Goal: Navigation & Orientation: Find specific page/section

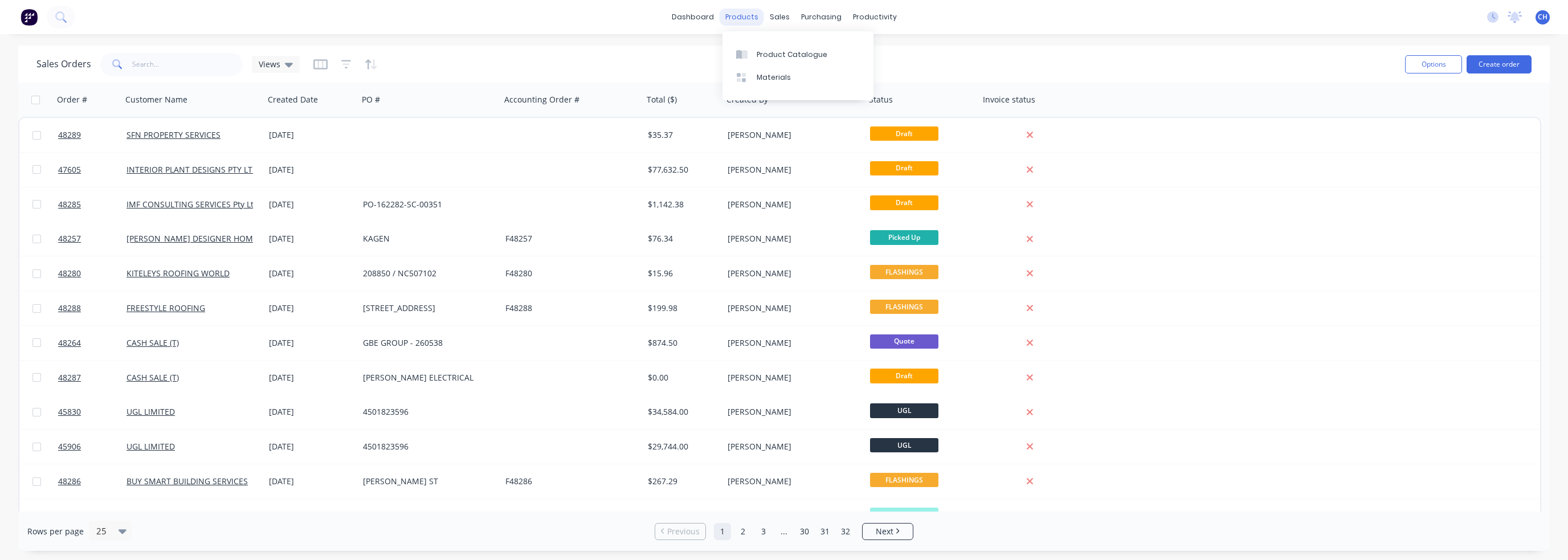
click at [749, 22] on div "products" at bounding box center [742, 17] width 44 height 18
click at [763, 47] on link "Product Catalogue" at bounding box center [798, 54] width 151 height 23
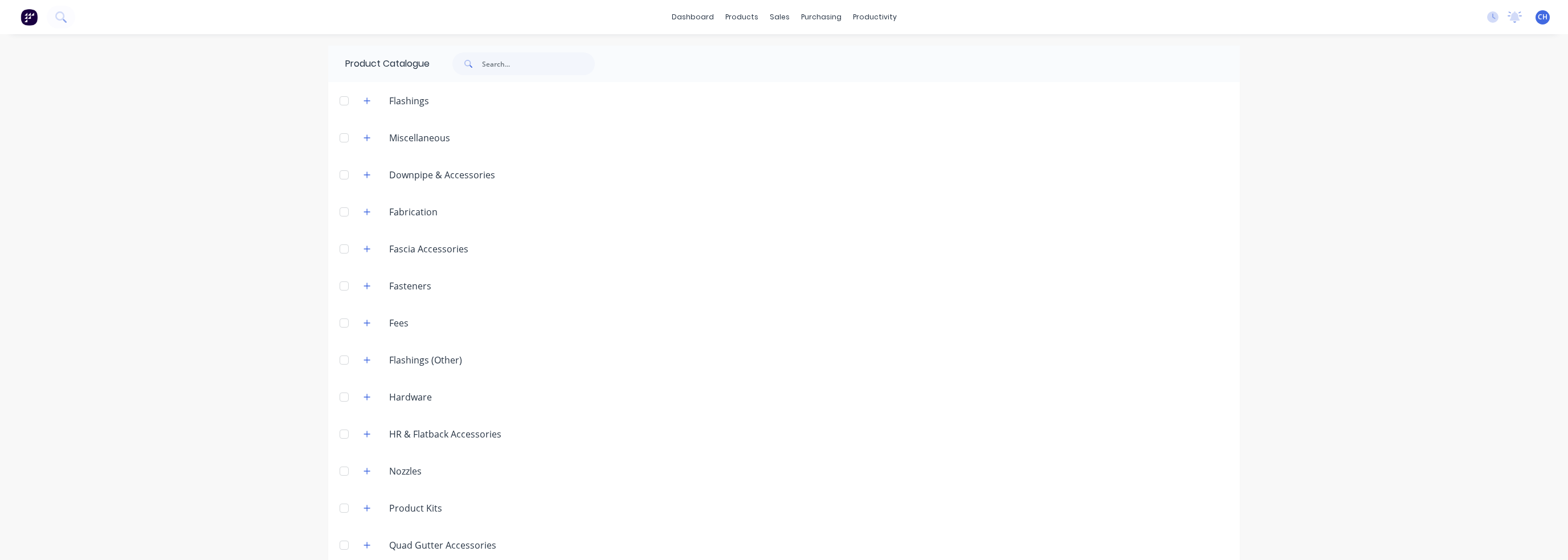
click at [1538, 21] on span "CH" at bounding box center [1542, 17] width 9 height 10
click at [1487, 19] on icon at bounding box center [1492, 17] width 11 height 11
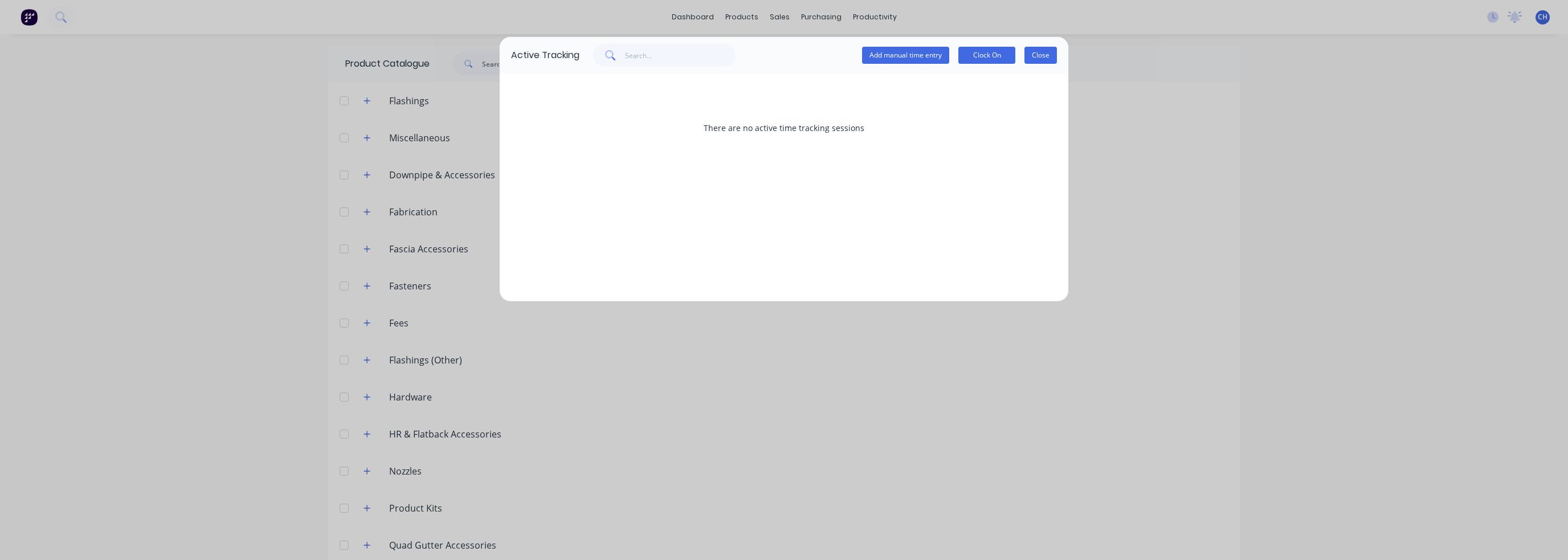
click at [1035, 56] on button "Close" at bounding box center [1040, 55] width 32 height 18
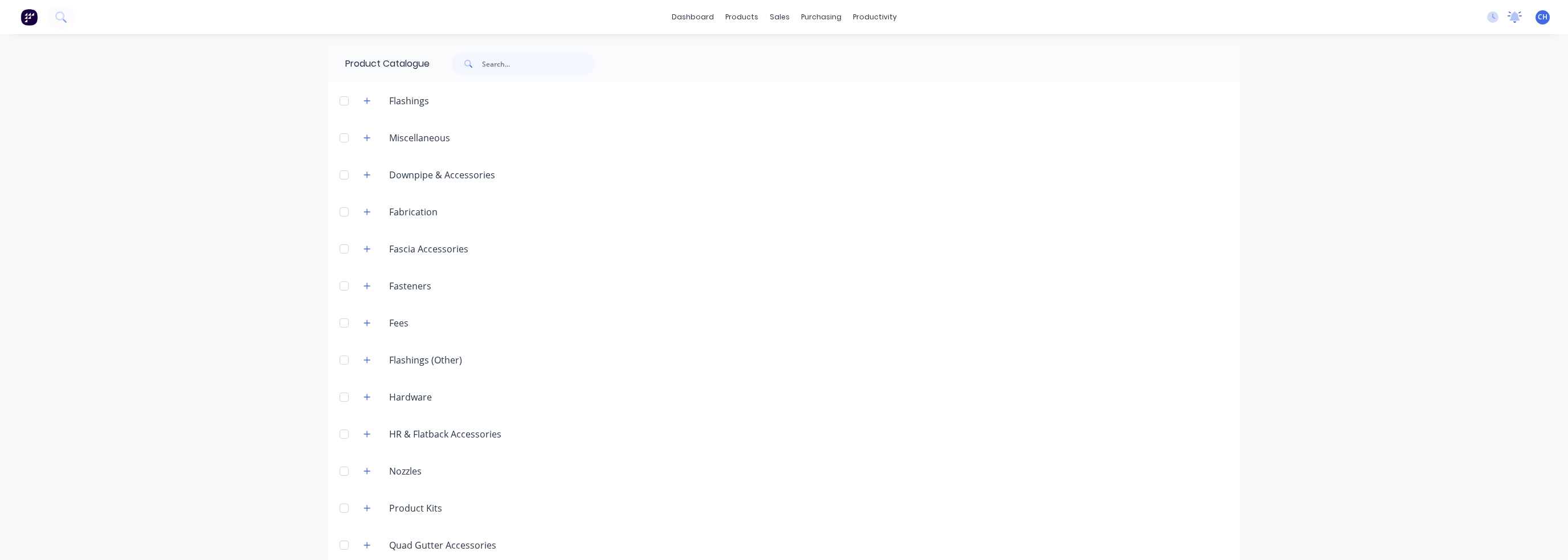
click at [1507, 17] on icon at bounding box center [1514, 17] width 14 height 11
click at [966, 96] on div at bounding box center [839, 100] width 801 height 14
click at [873, 19] on div "productivity" at bounding box center [875, 17] width 55 height 18
click at [743, 14] on div "products" at bounding box center [742, 17] width 44 height 18
click at [769, 51] on div "Product Catalogue" at bounding box center [787, 54] width 71 height 10
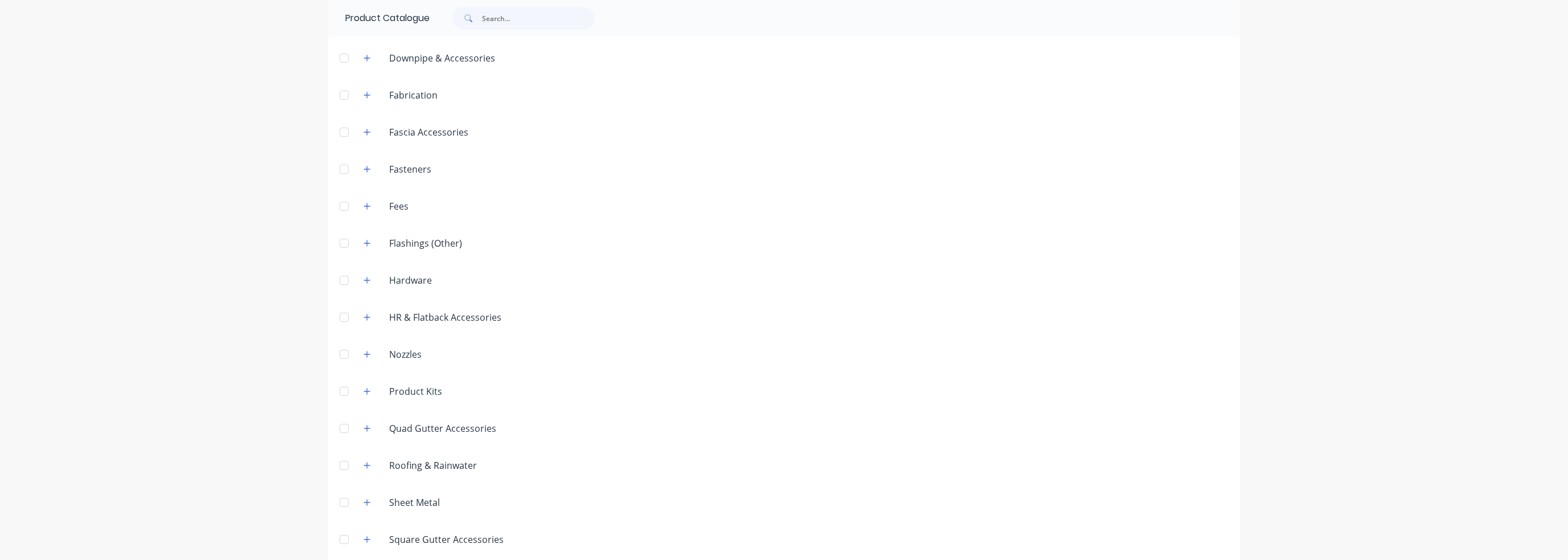
scroll to position [162, 0]
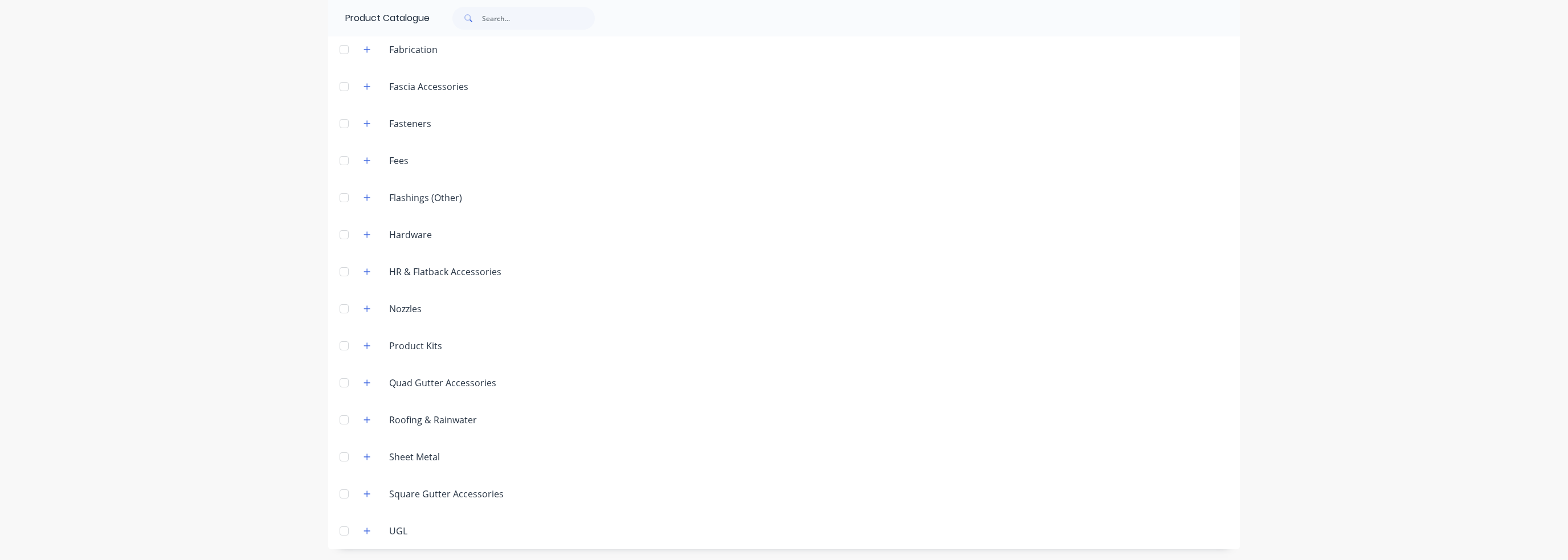
click at [369, 532] on button "button" at bounding box center [366, 530] width 14 height 14
click at [365, 532] on icon "button" at bounding box center [366, 530] width 6 height 8
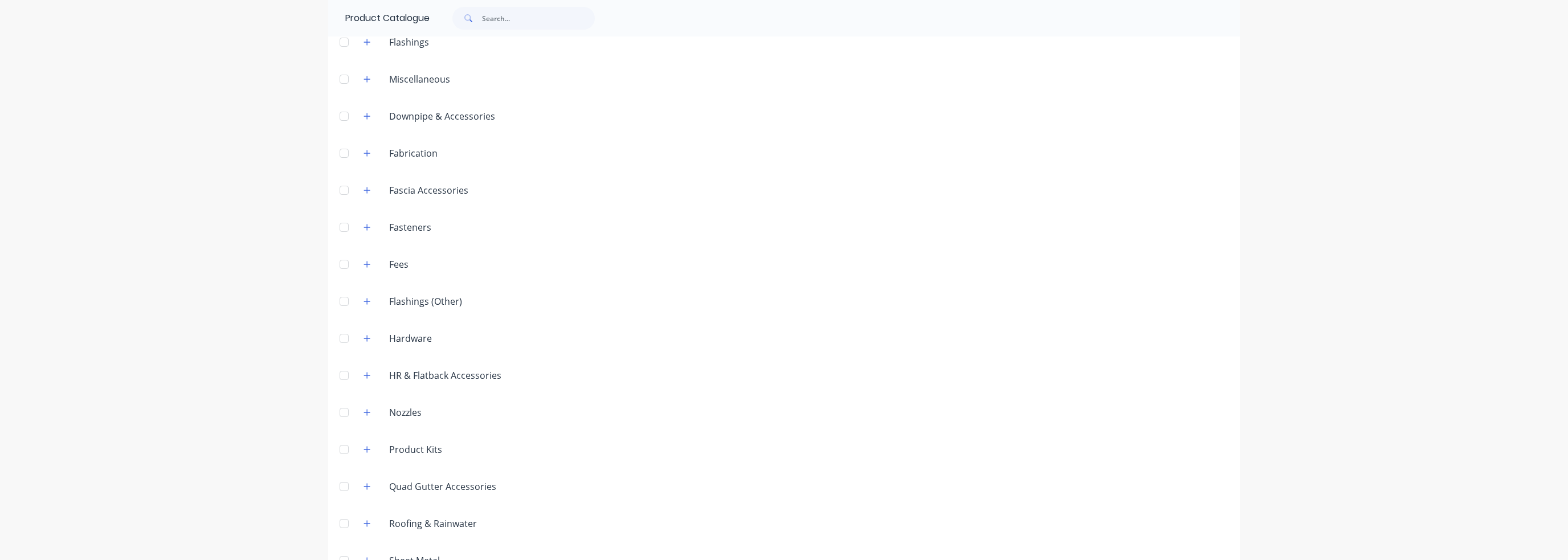
scroll to position [0, 0]
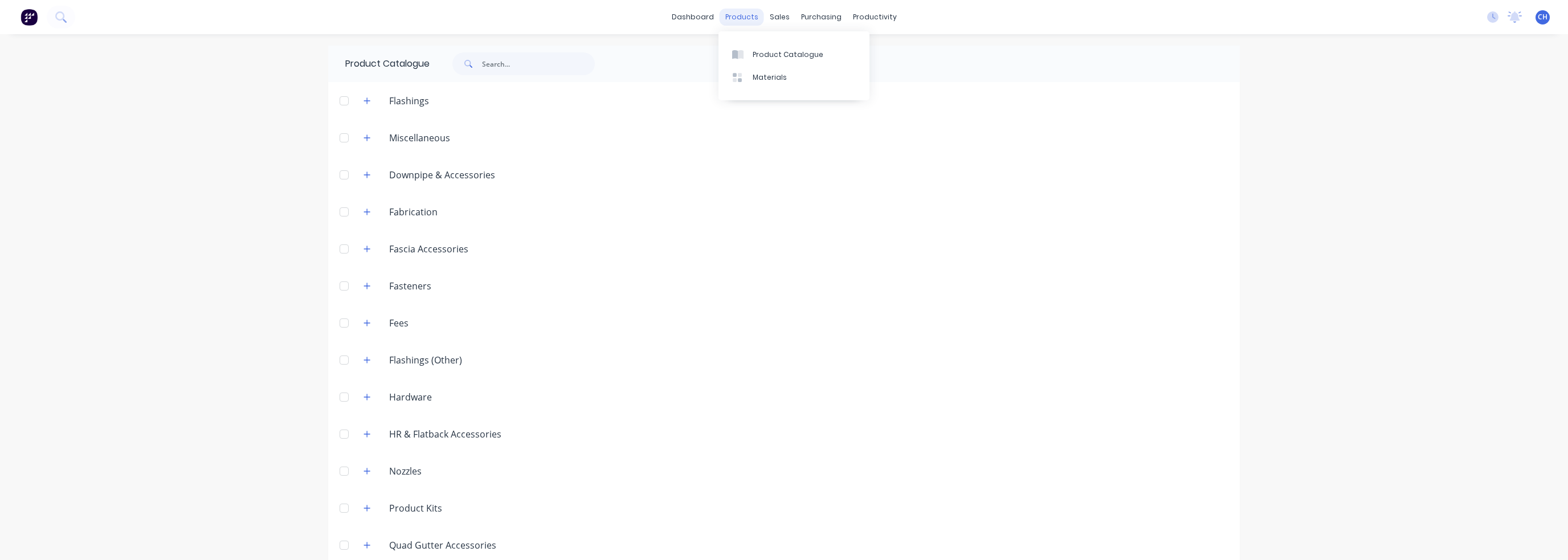
click at [730, 23] on div "products" at bounding box center [742, 17] width 44 height 18
click at [23, 24] on img at bounding box center [29, 17] width 18 height 18
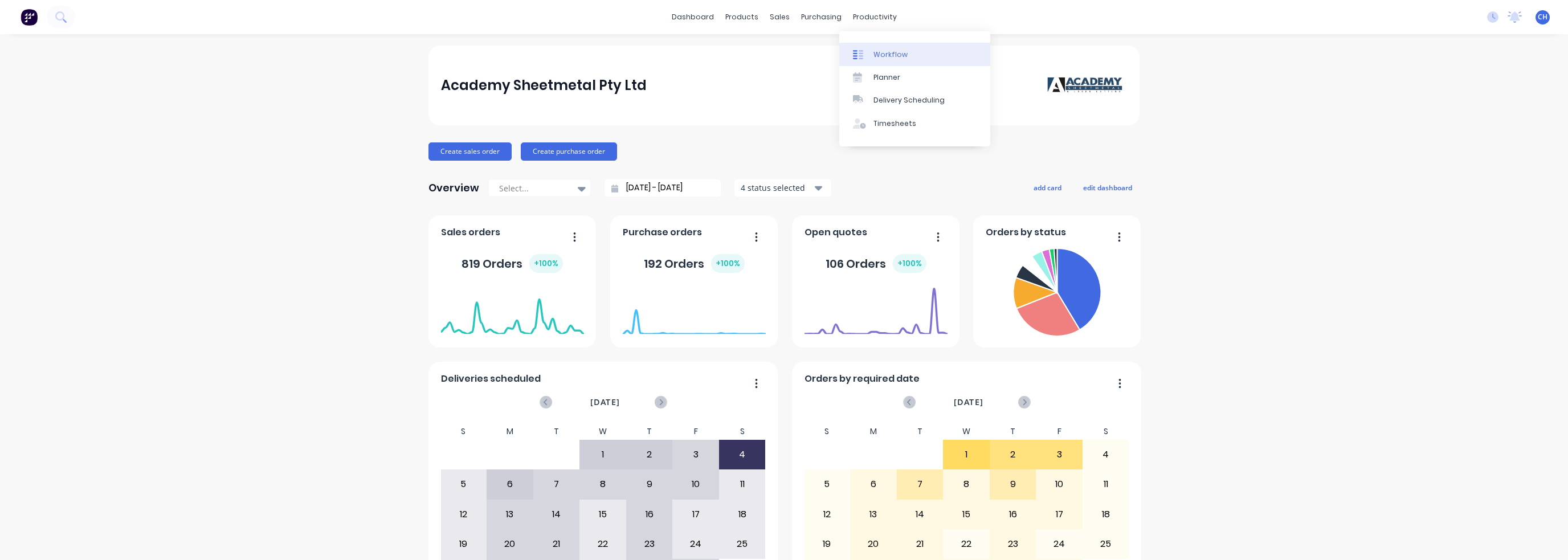
click at [898, 54] on div "Workflow" at bounding box center [890, 54] width 34 height 10
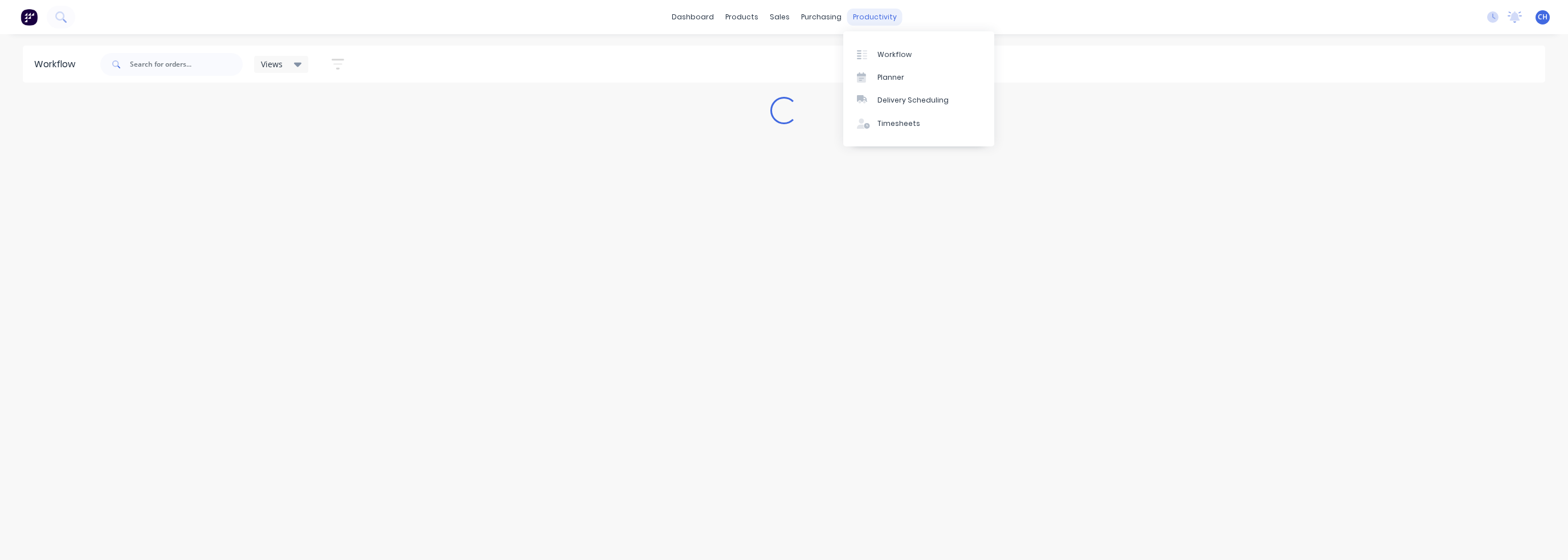
click at [884, 25] on div "productivity" at bounding box center [875, 17] width 55 height 18
click at [887, 81] on div "Planner" at bounding box center [891, 77] width 27 height 10
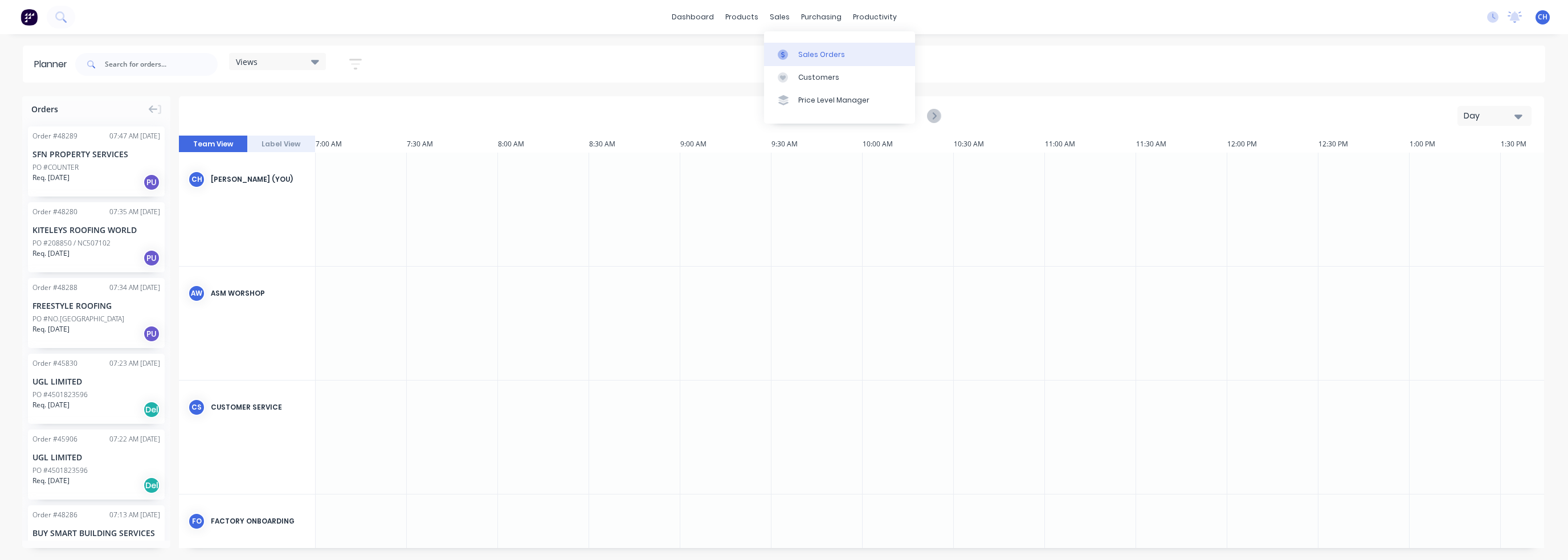
click at [816, 50] on div "Sales Orders" at bounding box center [821, 54] width 47 height 10
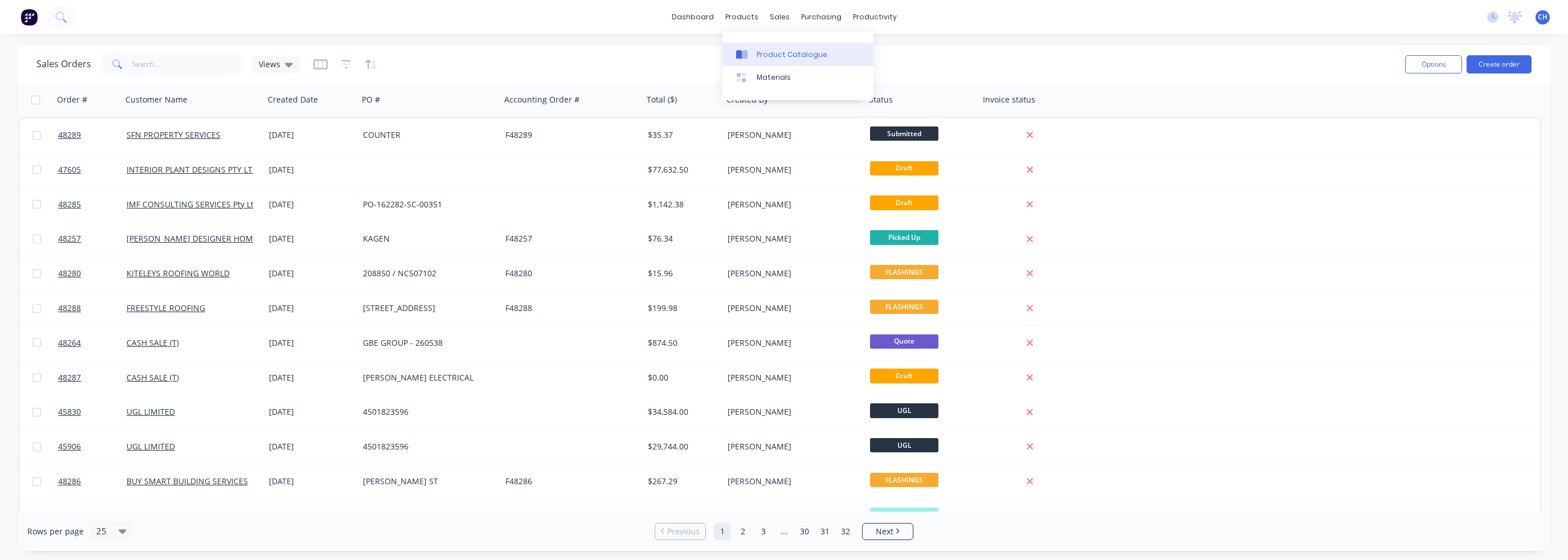
click at [750, 50] on div at bounding box center [745, 54] width 18 height 10
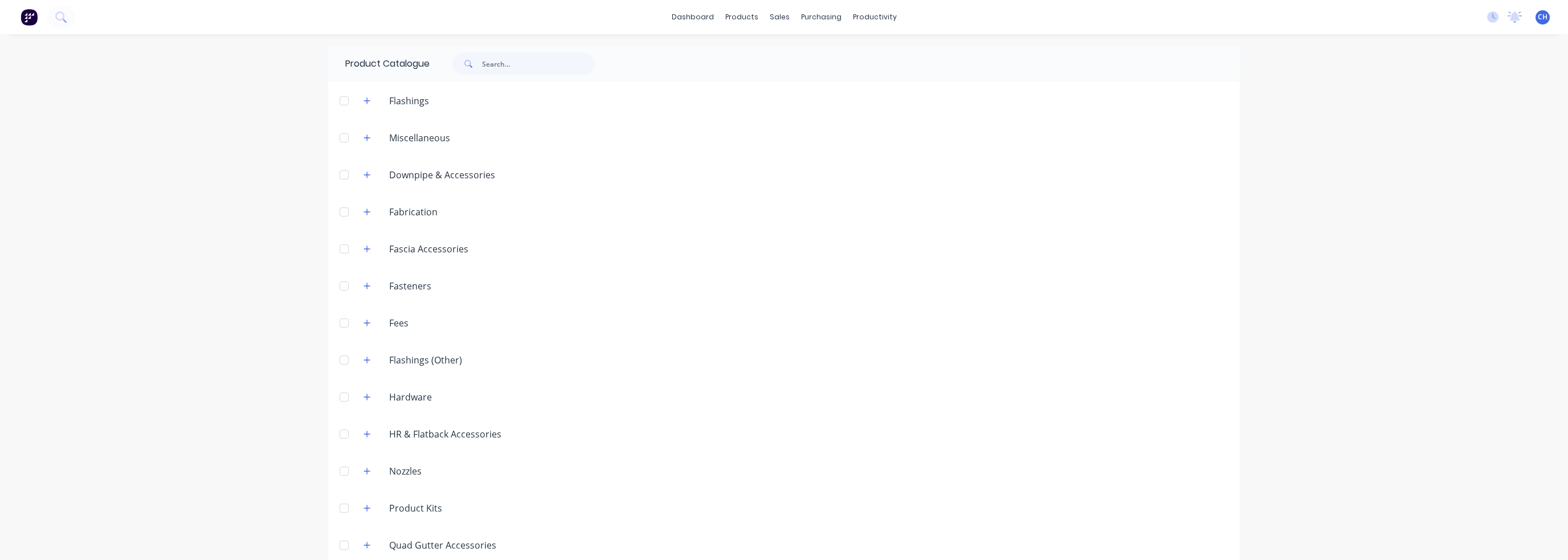
click at [1538, 20] on span "CH" at bounding box center [1542, 17] width 9 height 10
click at [1440, 213] on div "dashboard products sales purchasing productivity dashboard products Product Cat…" at bounding box center [784, 280] width 1568 height 560
click at [388, 70] on div "Product Catalogue" at bounding box center [379, 64] width 102 height 37
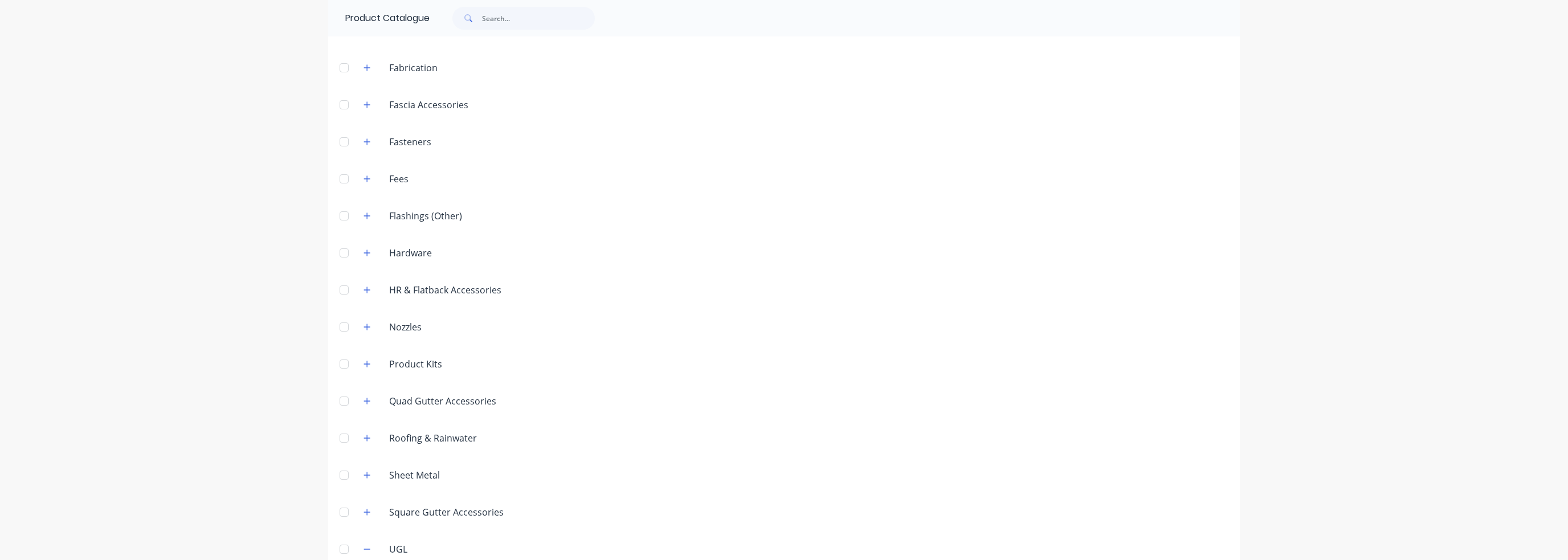
scroll to position [203, 0]
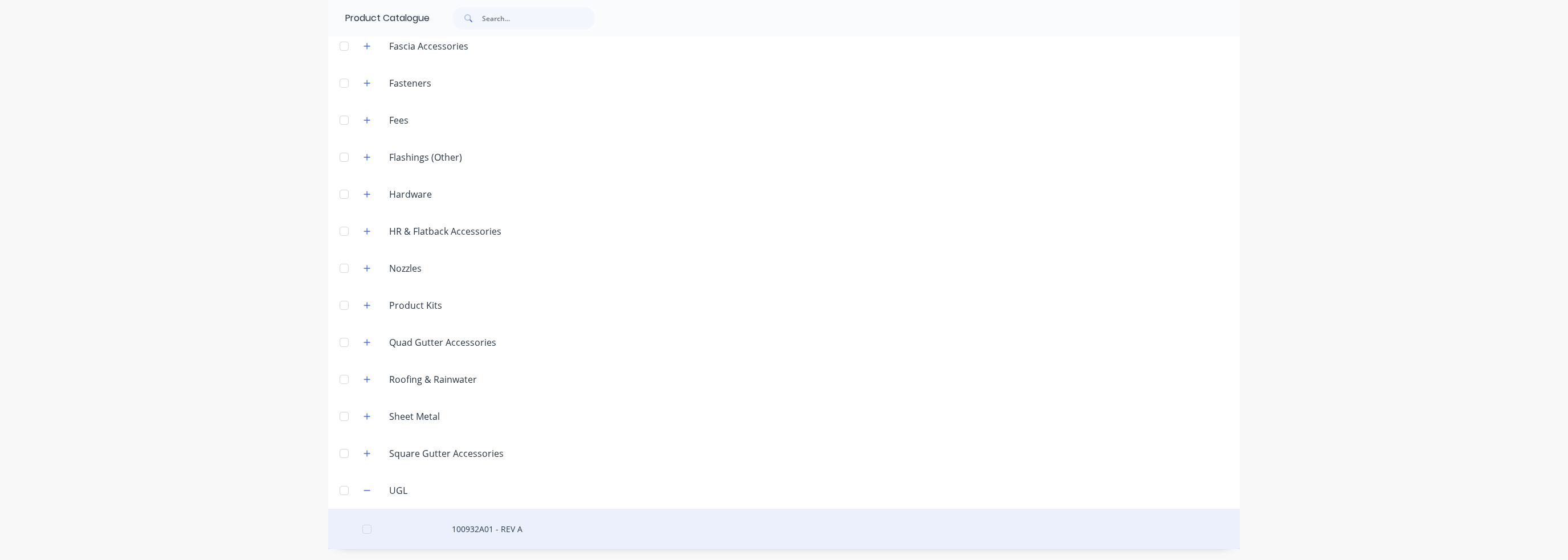
click at [501, 533] on div "100932A01 - REV A" at bounding box center [784, 529] width 912 height 41
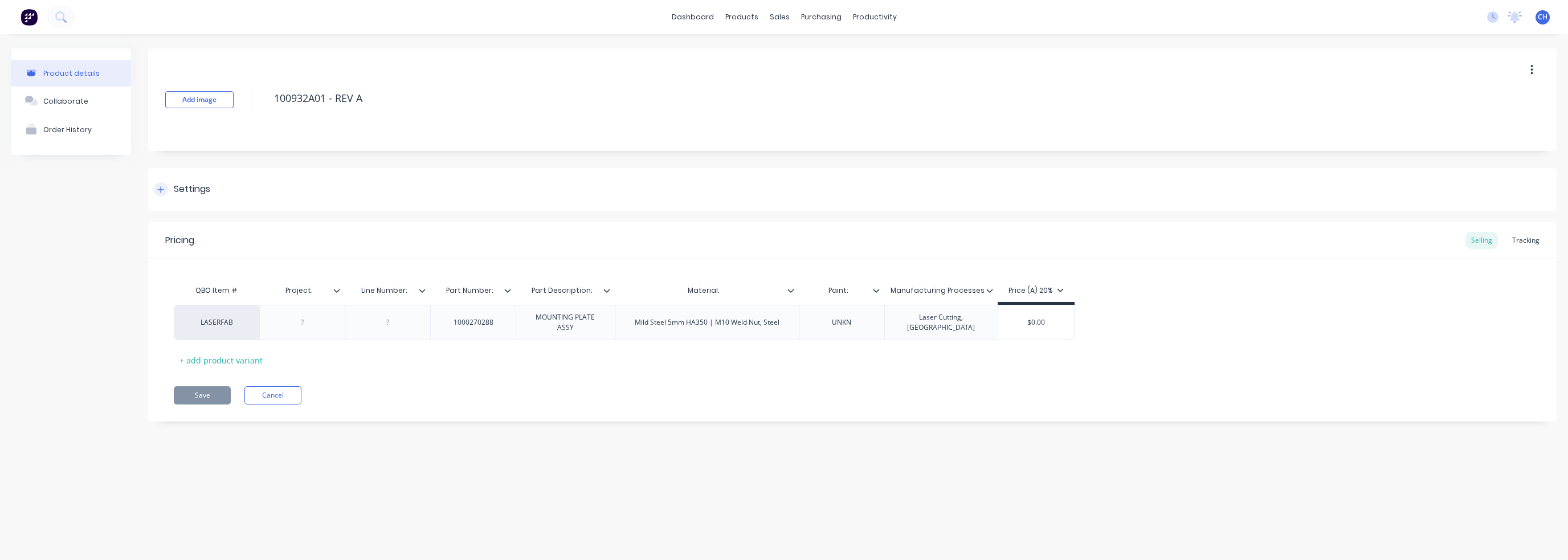
click at [170, 193] on div "Settings" at bounding box center [182, 189] width 56 height 14
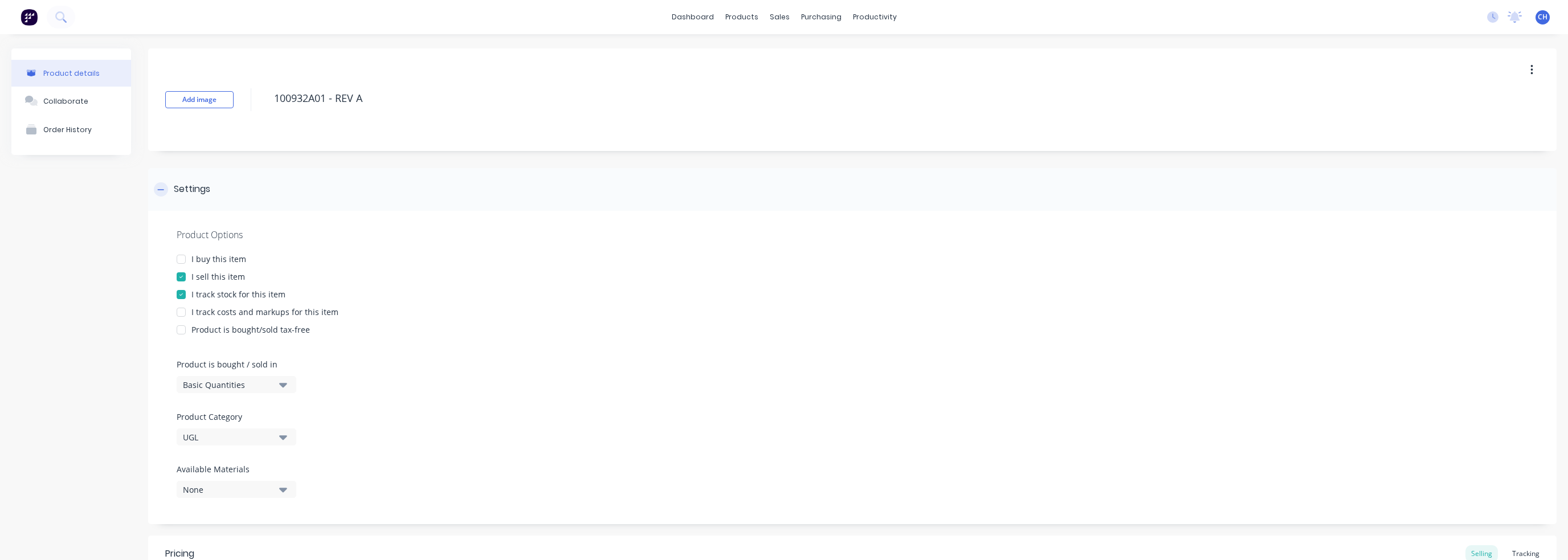
click at [170, 193] on div "Settings" at bounding box center [182, 189] width 56 height 14
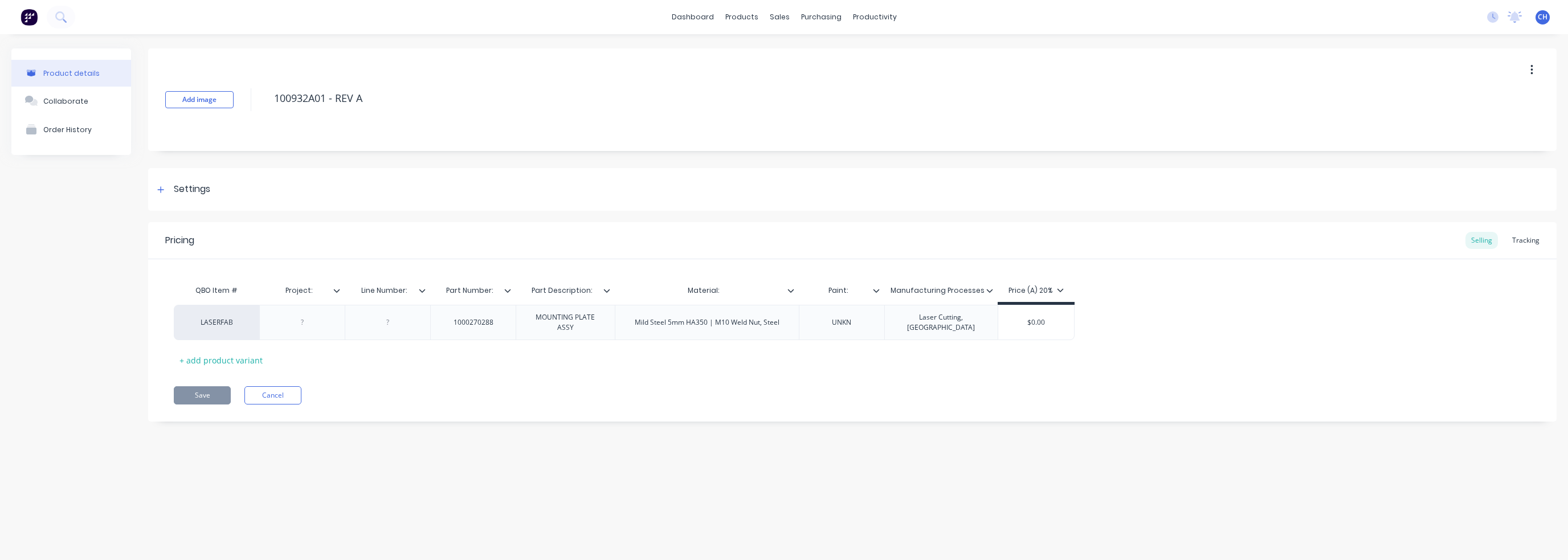
click at [1404, 484] on div "Product details Collaborate Order History Add image 100932A01 - REV A Settings …" at bounding box center [784, 285] width 1568 height 503
click at [53, 101] on div "Collaborate" at bounding box center [66, 101] width 45 height 8
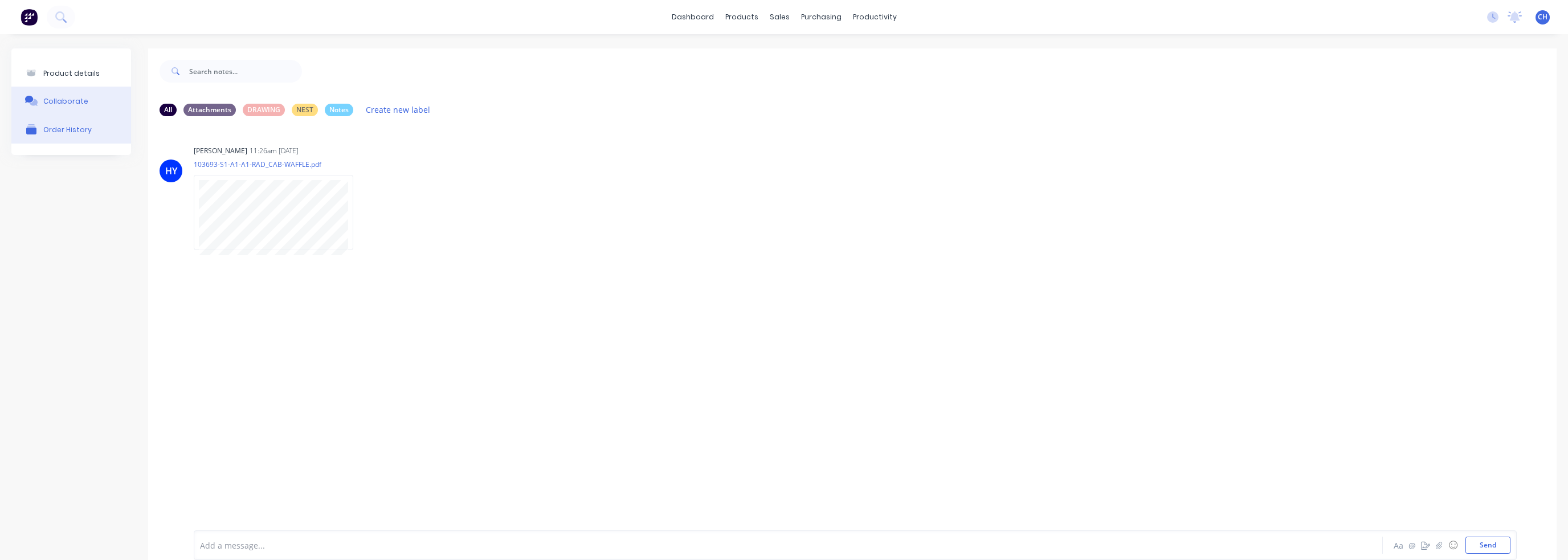
click at [83, 132] on div "Order History" at bounding box center [67, 129] width 48 height 8
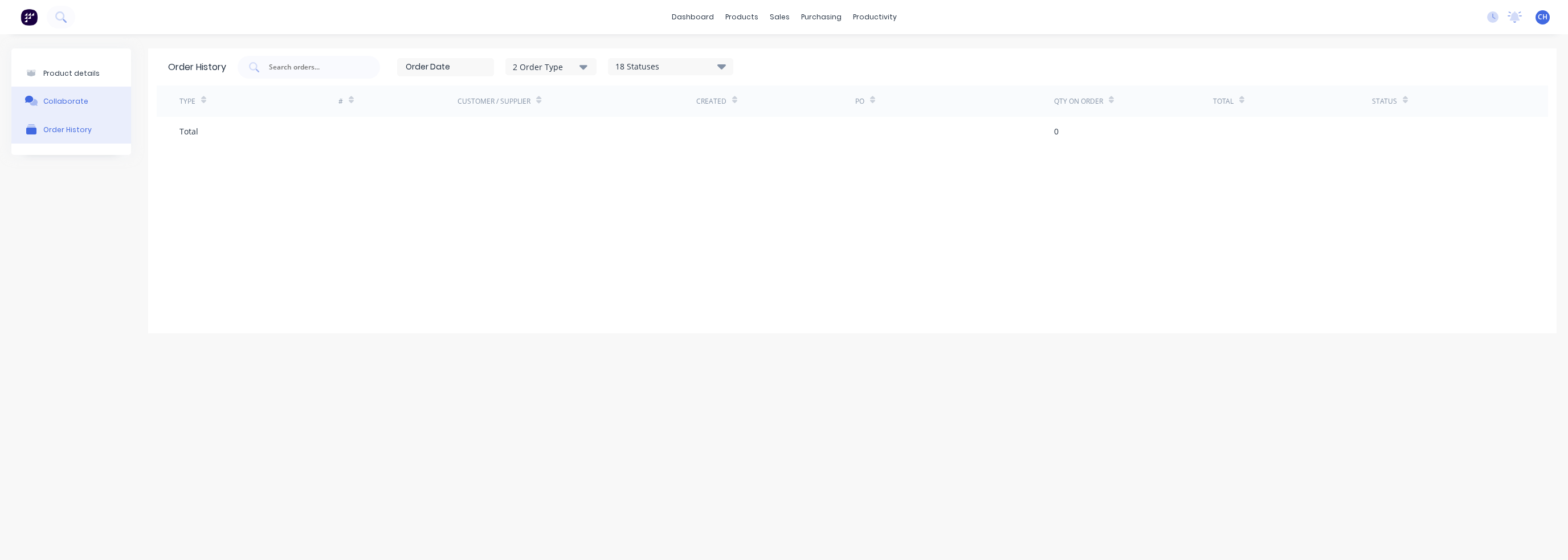
click at [75, 111] on button "Collaborate" at bounding box center [71, 101] width 120 height 29
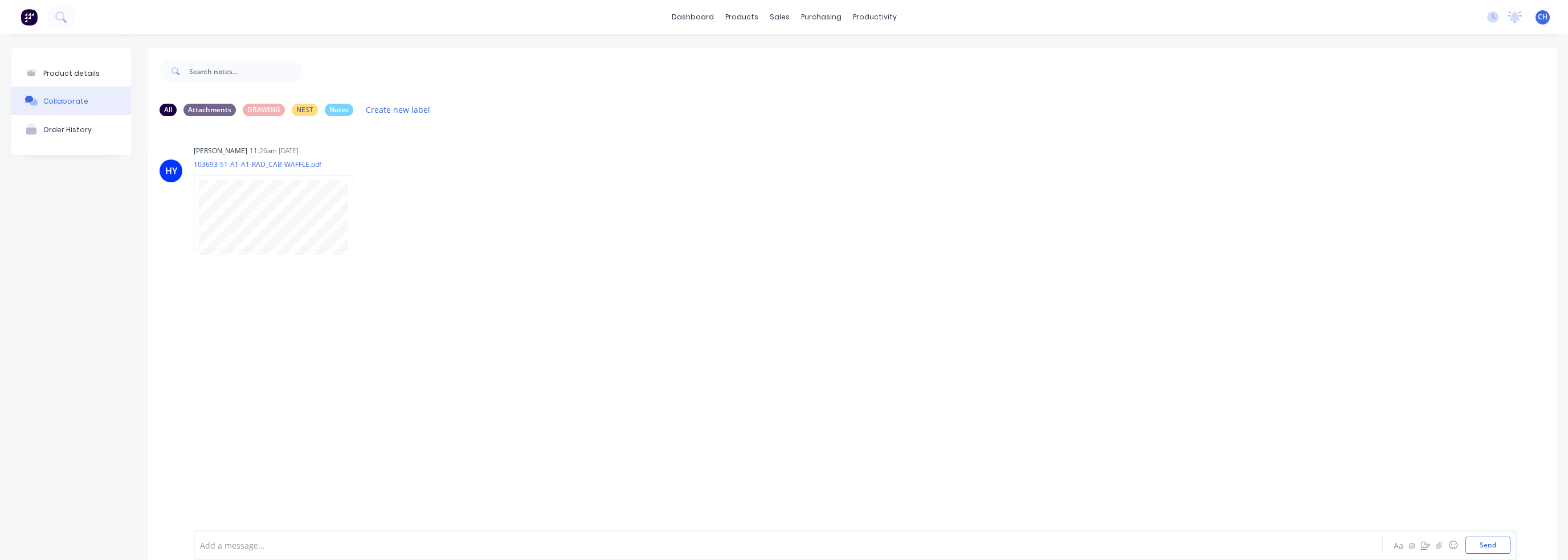
click at [36, 25] on img at bounding box center [29, 17] width 18 height 18
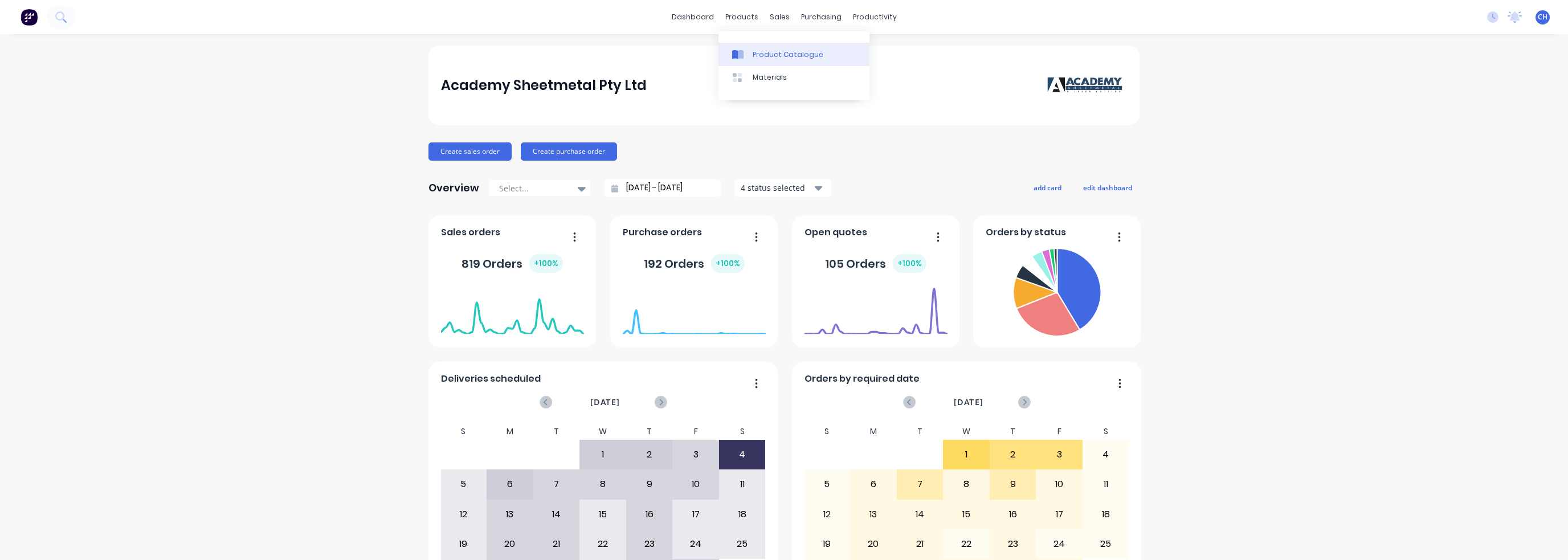
click at [762, 50] on div "Product Catalogue" at bounding box center [787, 54] width 71 height 10
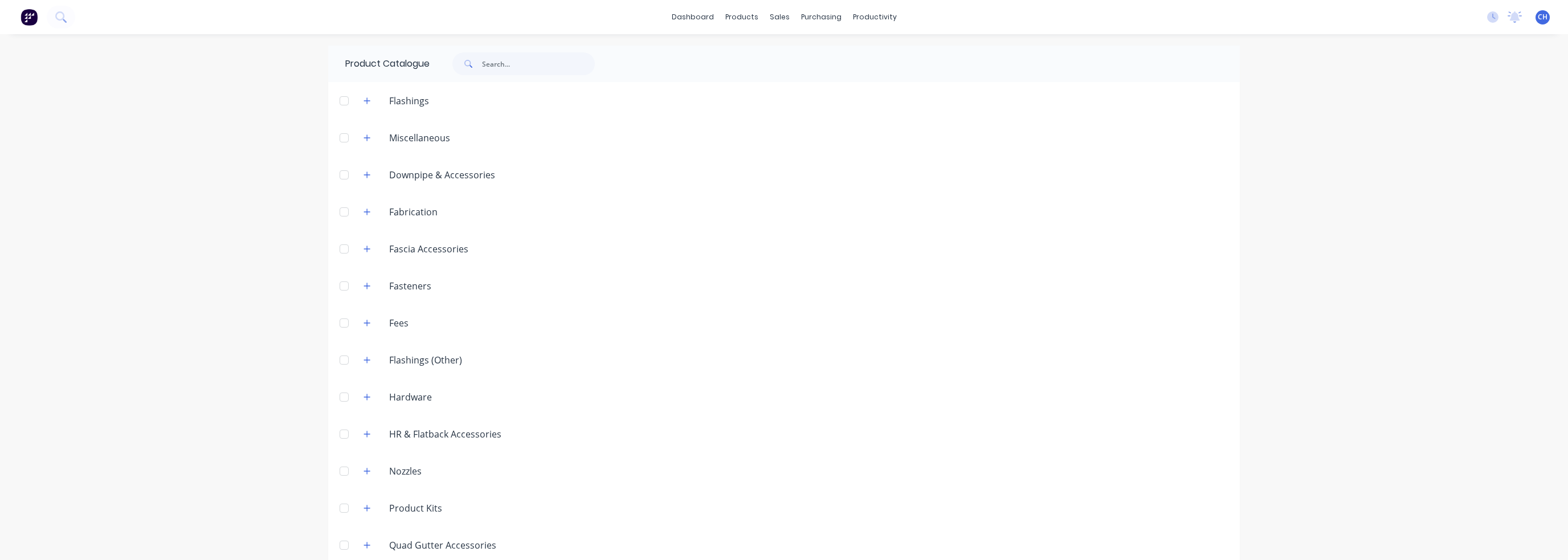
click at [169, 104] on div "dashboard products sales purchasing productivity dashboard products Product Cat…" at bounding box center [784, 280] width 1568 height 560
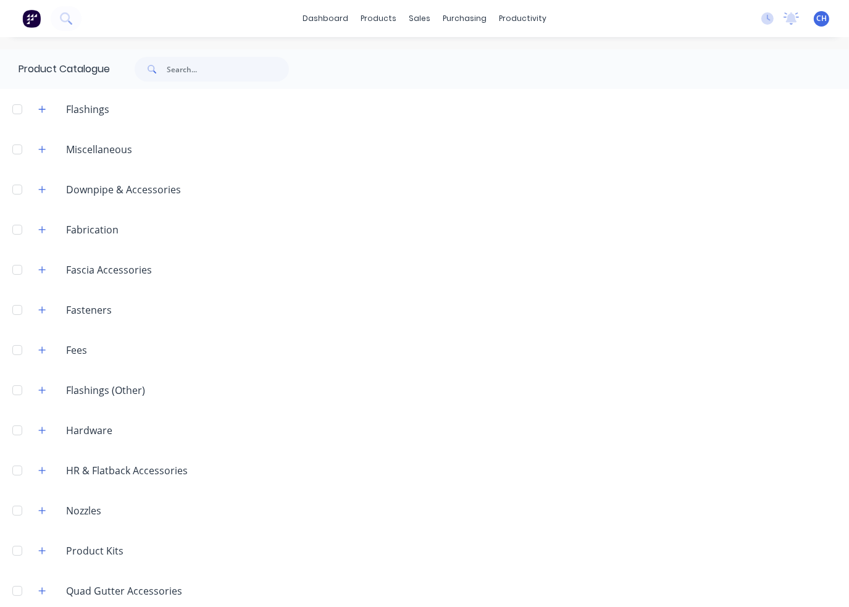
click at [570, 245] on header "Fabrication" at bounding box center [424, 229] width 849 height 40
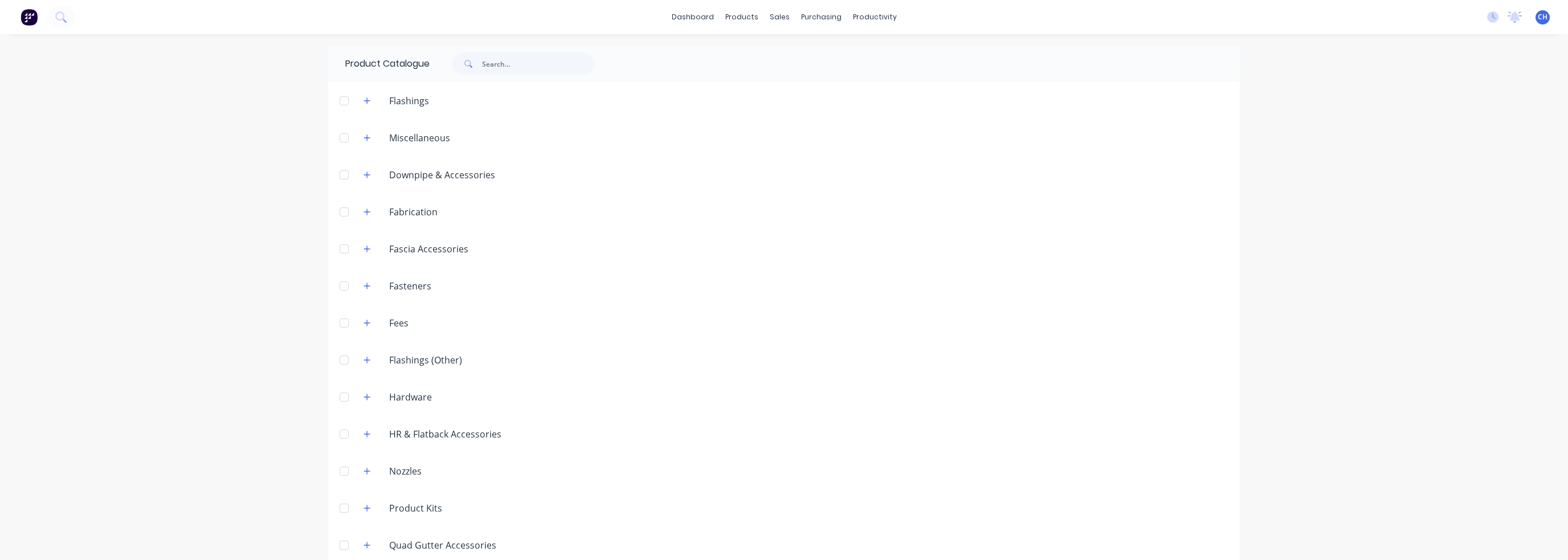
click at [23, 18] on img at bounding box center [29, 17] width 18 height 18
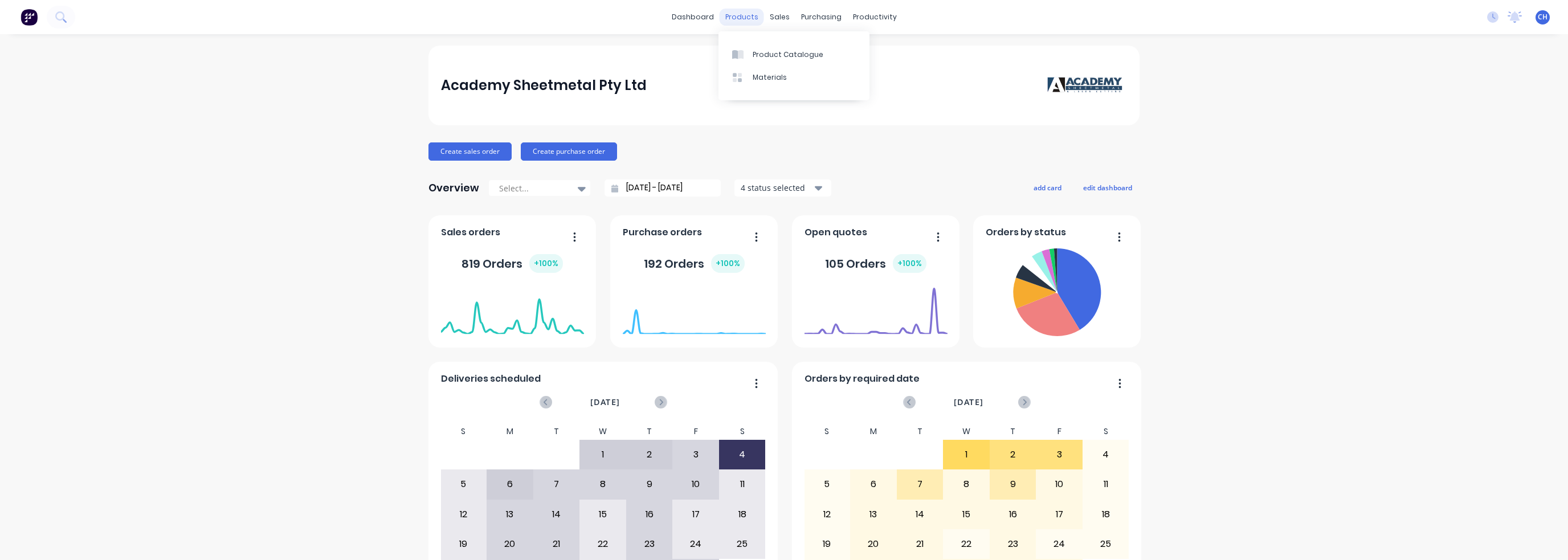
click at [748, 18] on div "products" at bounding box center [742, 17] width 44 height 18
click at [779, 54] on div "Product Catalogue" at bounding box center [787, 54] width 71 height 10
